Goal: Navigation & Orientation: Understand site structure

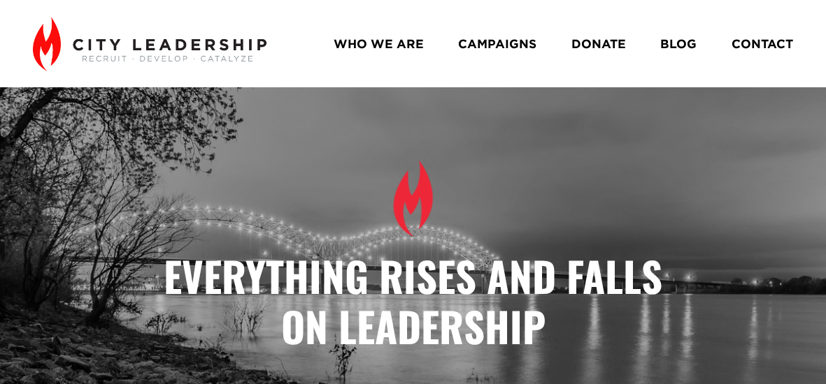
click at [394, 46] on link "WHO WE ARE" at bounding box center [378, 43] width 90 height 24
